Goal: Book appointment/travel/reservation

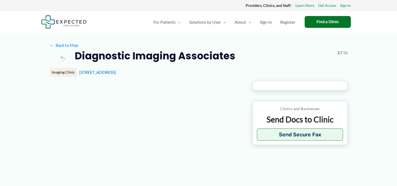
type input "**********"
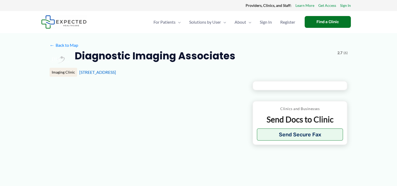
type input "**********"
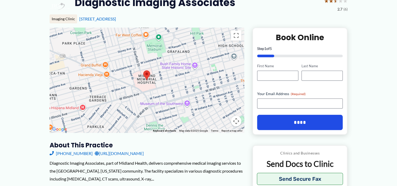
scroll to position [53, 0]
